Goal: Information Seeking & Learning: Learn about a topic

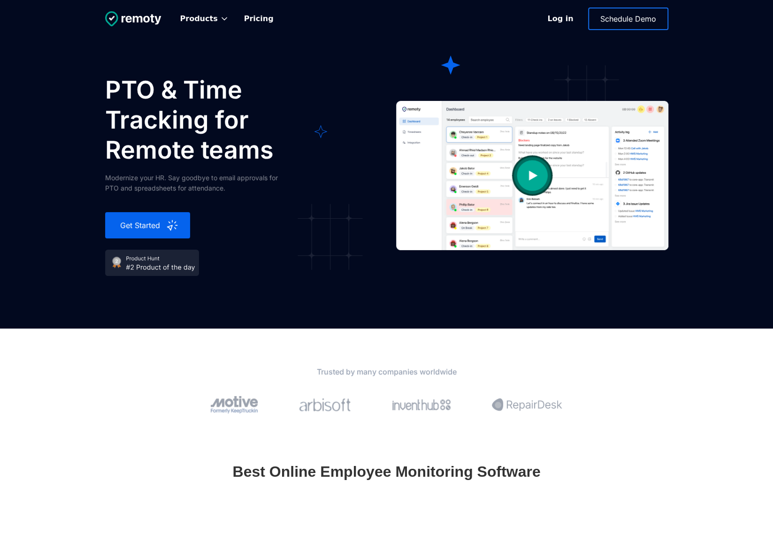
click at [249, 23] on link "Pricing" at bounding box center [258, 18] width 45 height 21
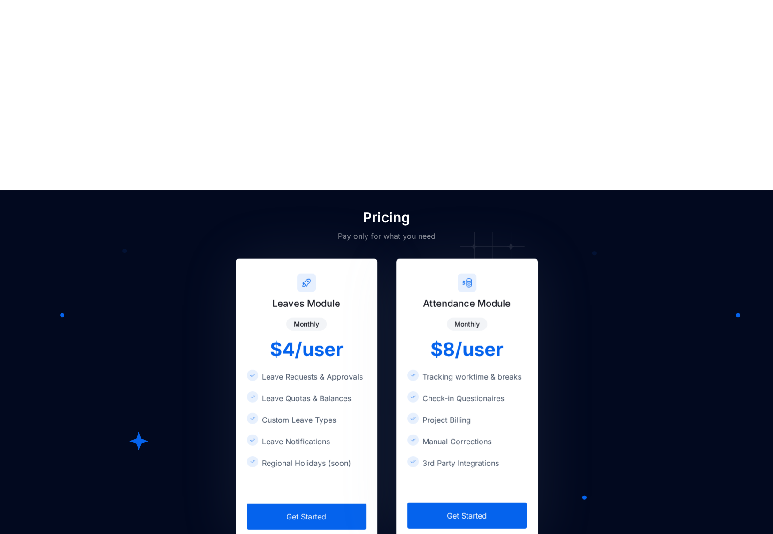
scroll to position [1264, 0]
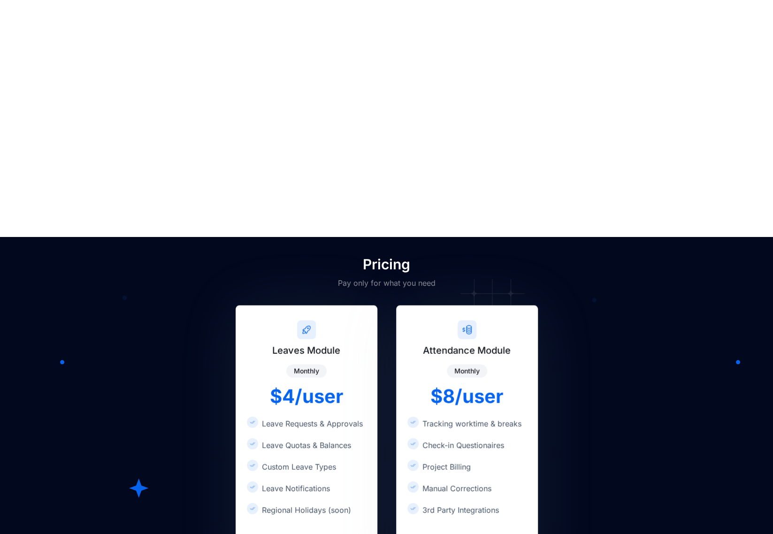
drag, startPoint x: 263, startPoint y: 158, endPoint x: 242, endPoint y: 152, distance: 21.5
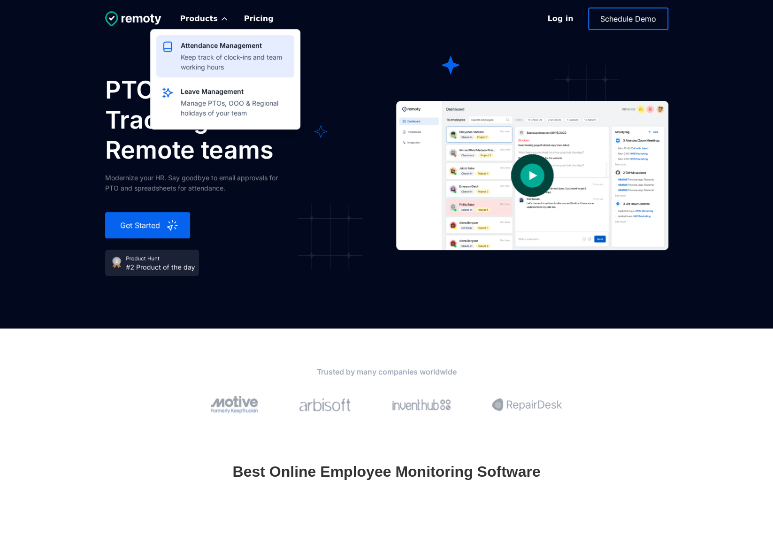
click at [216, 53] on div "Keep track of clock-ins and team working hours" at bounding box center [235, 62] width 108 height 20
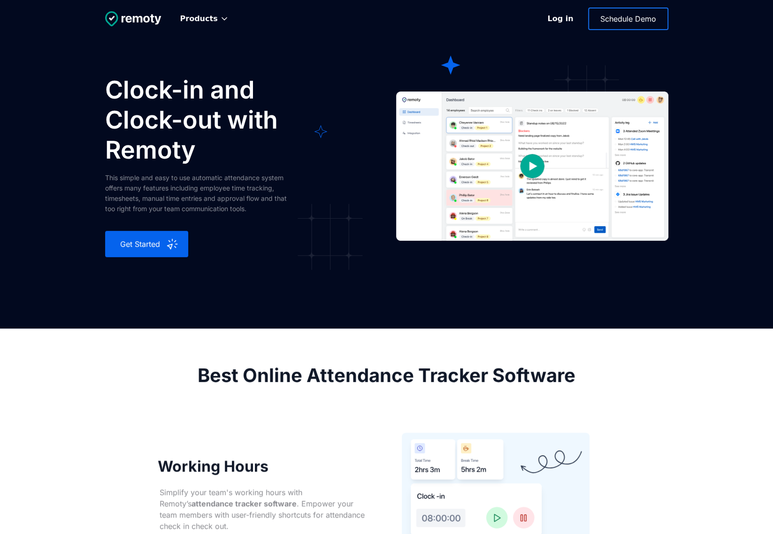
click at [481, 177] on link "open lightbox" at bounding box center [532, 166] width 272 height 182
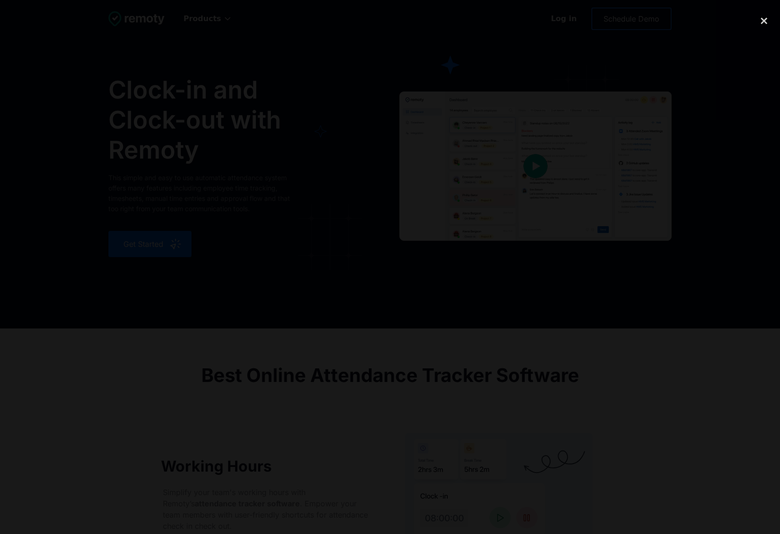
click at [676, 163] on div at bounding box center [390, 267] width 780 height 512
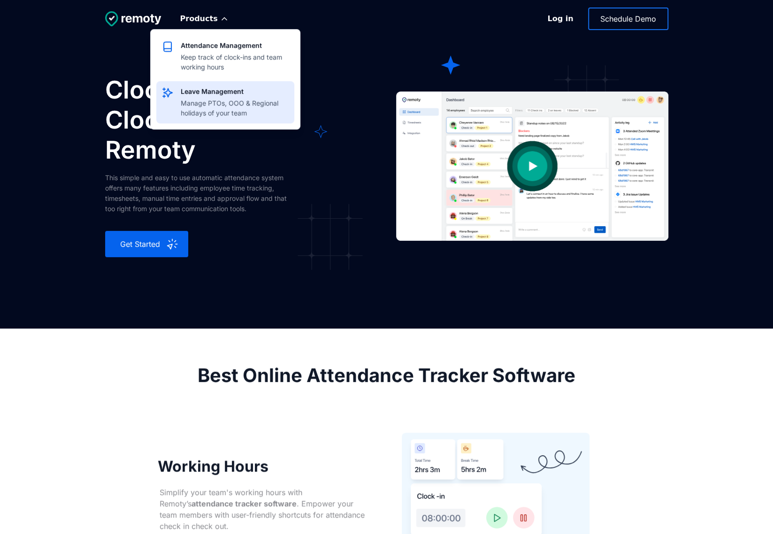
click at [203, 104] on div "Manage PTOs, OOO & Regional holidays of your team" at bounding box center [235, 108] width 108 height 20
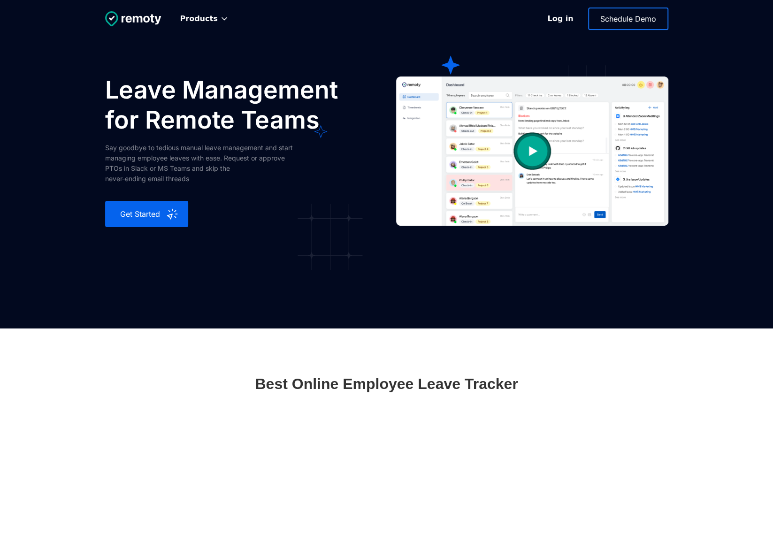
click at [537, 152] on img "open lightbox" at bounding box center [532, 151] width 94 height 94
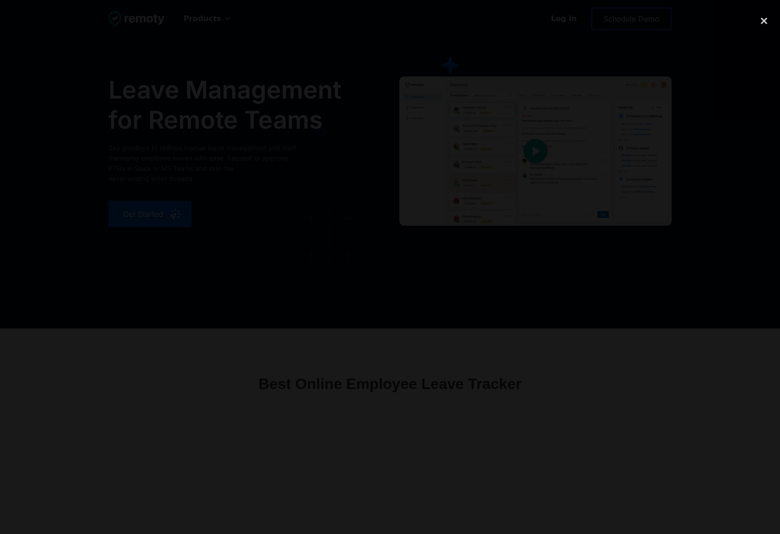
drag, startPoint x: 633, startPoint y: 246, endPoint x: 625, endPoint y: 247, distance: 8.5
click at [633, 246] on div at bounding box center [390, 267] width 780 height 512
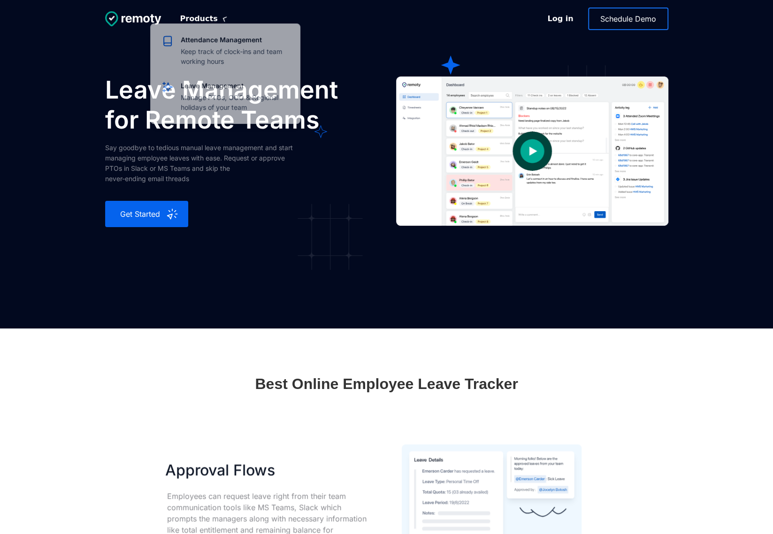
click at [204, 20] on div "Products" at bounding box center [199, 18] width 38 height 9
